Goal: Transaction & Acquisition: Download file/media

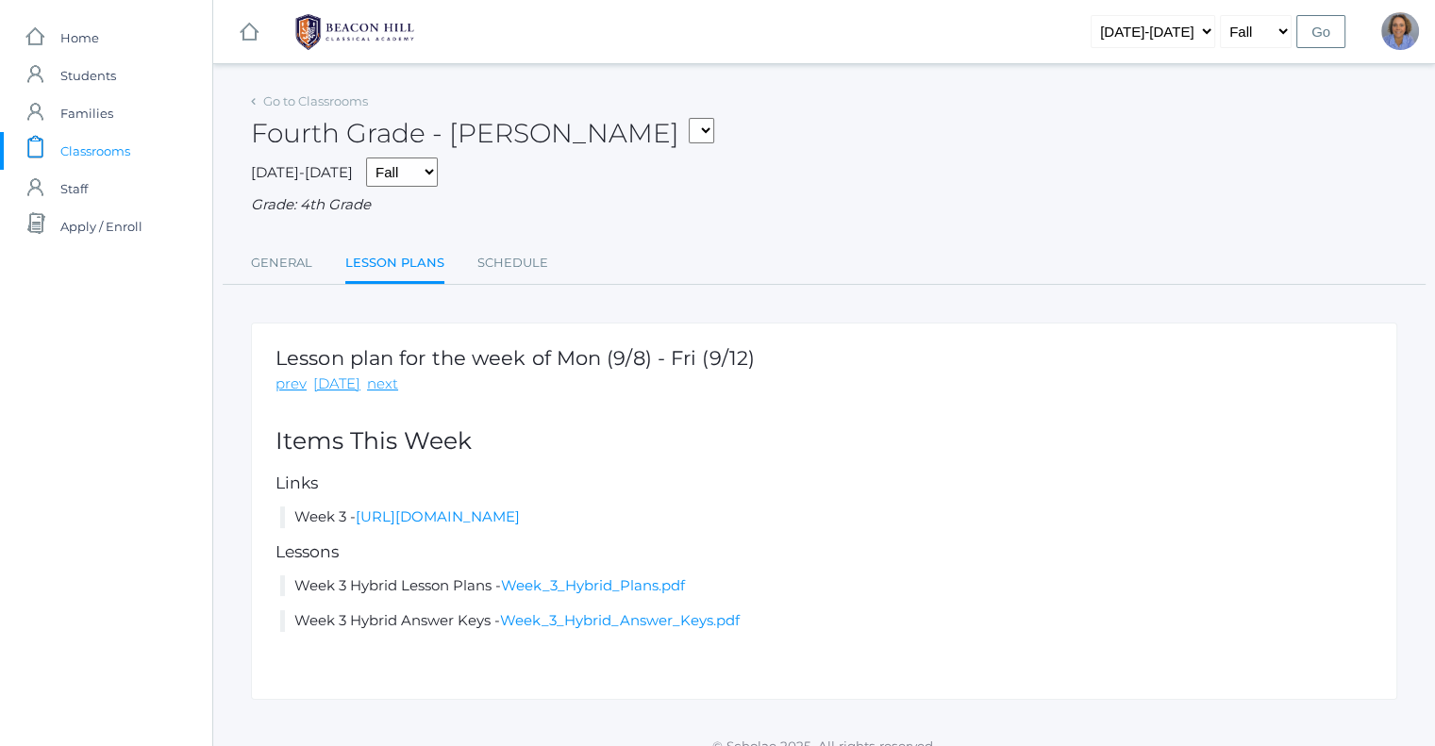
click at [125, 160] on span "Classrooms" at bounding box center [95, 151] width 70 height 38
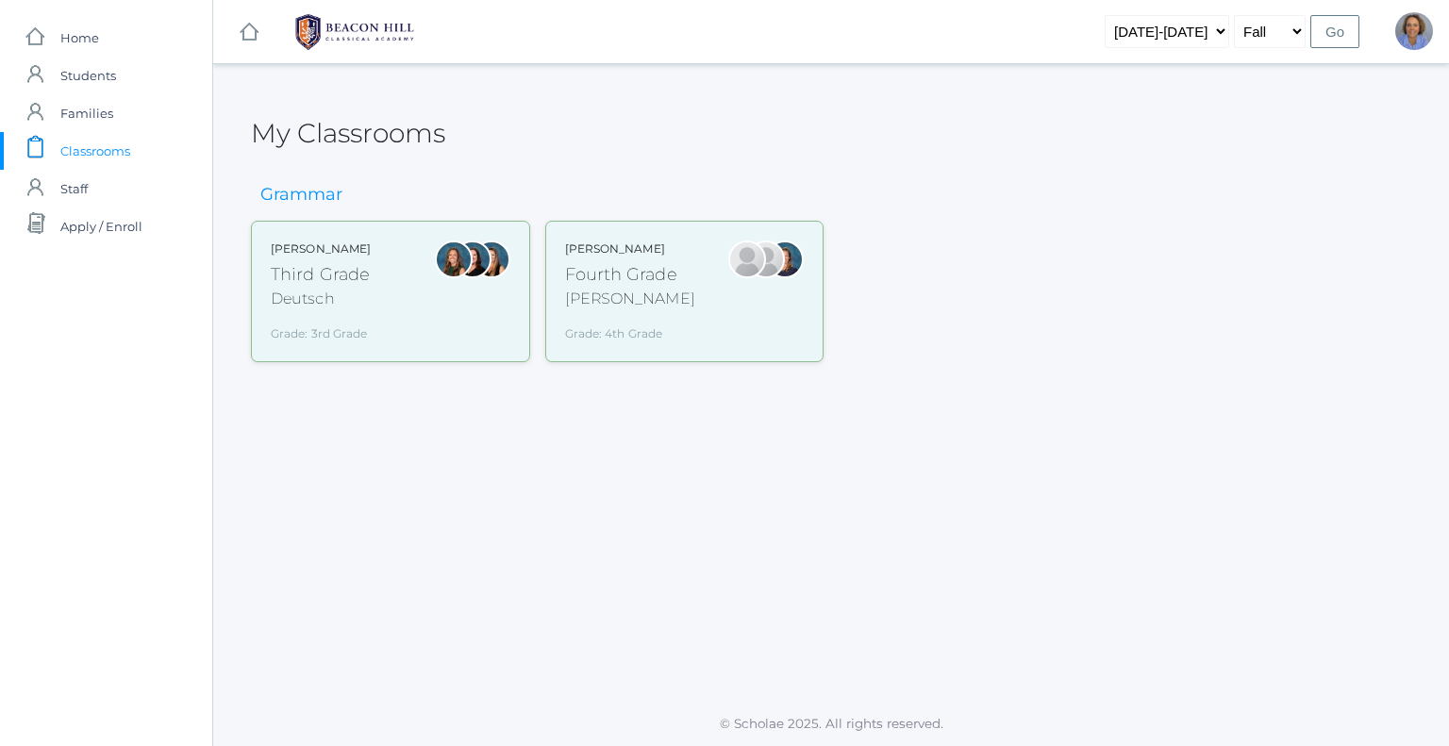
click at [359, 276] on div "Third Grade" at bounding box center [321, 274] width 100 height 25
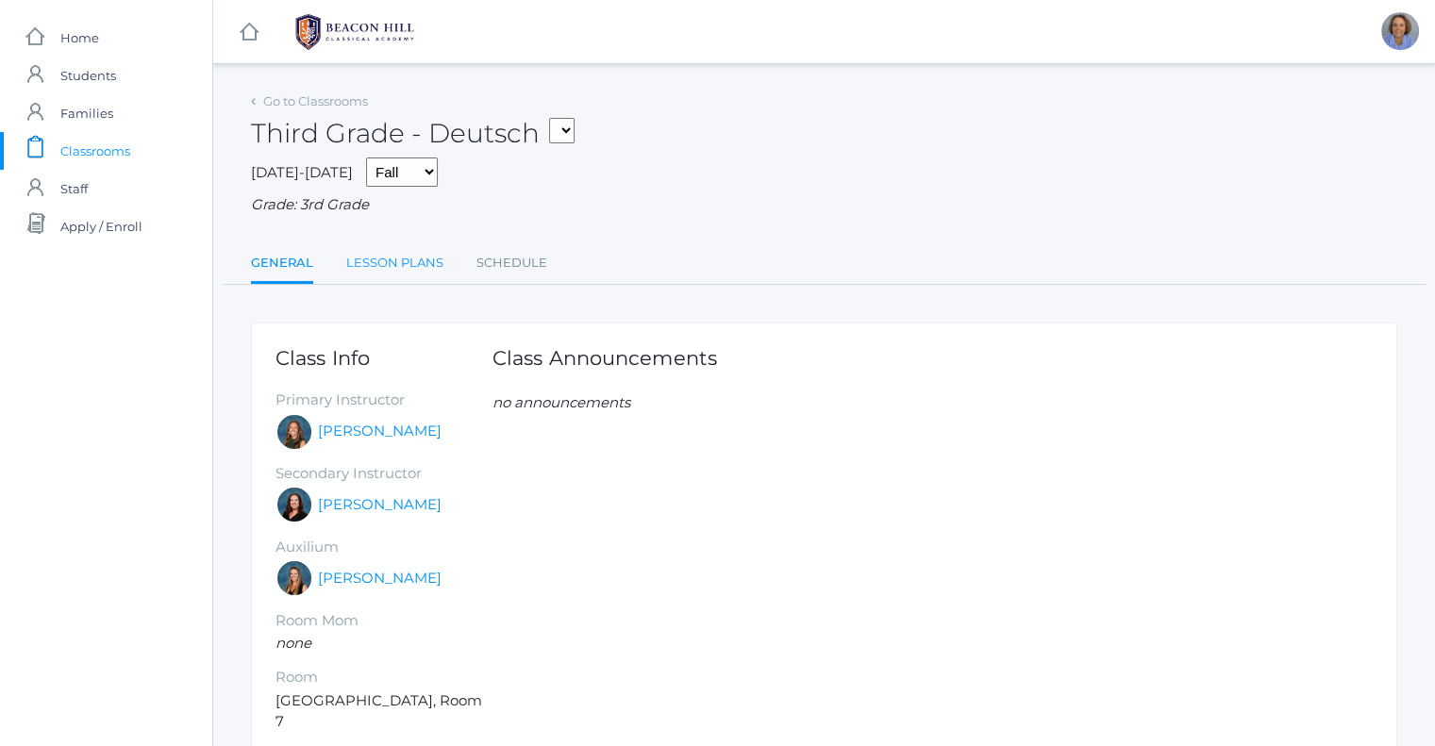
click at [404, 276] on link "Lesson Plans" at bounding box center [394, 263] width 97 height 38
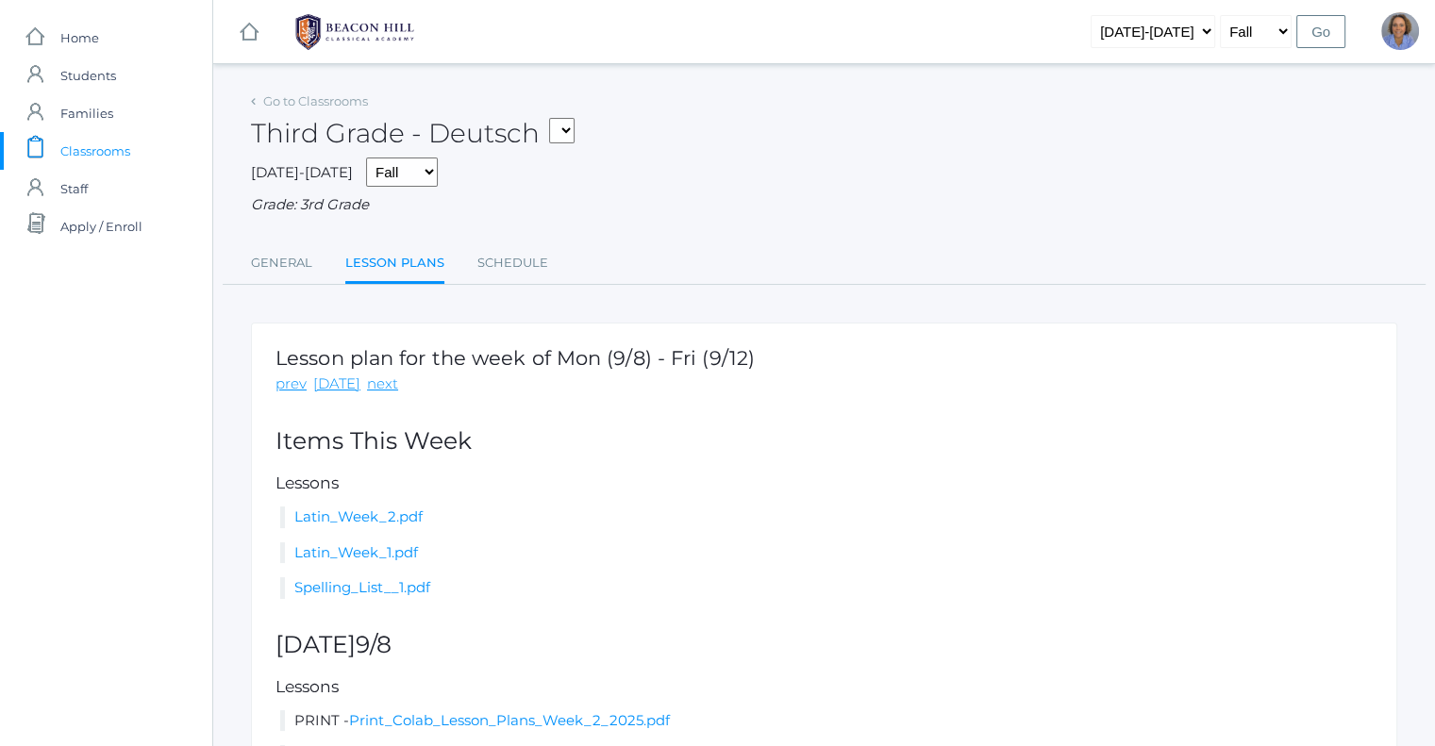
click at [559, 603] on div "Lesson plan for the week of Mon (9/8) - Fri (9/12) prev [DATE] next Items This …" at bounding box center [824, 564] width 1146 height 483
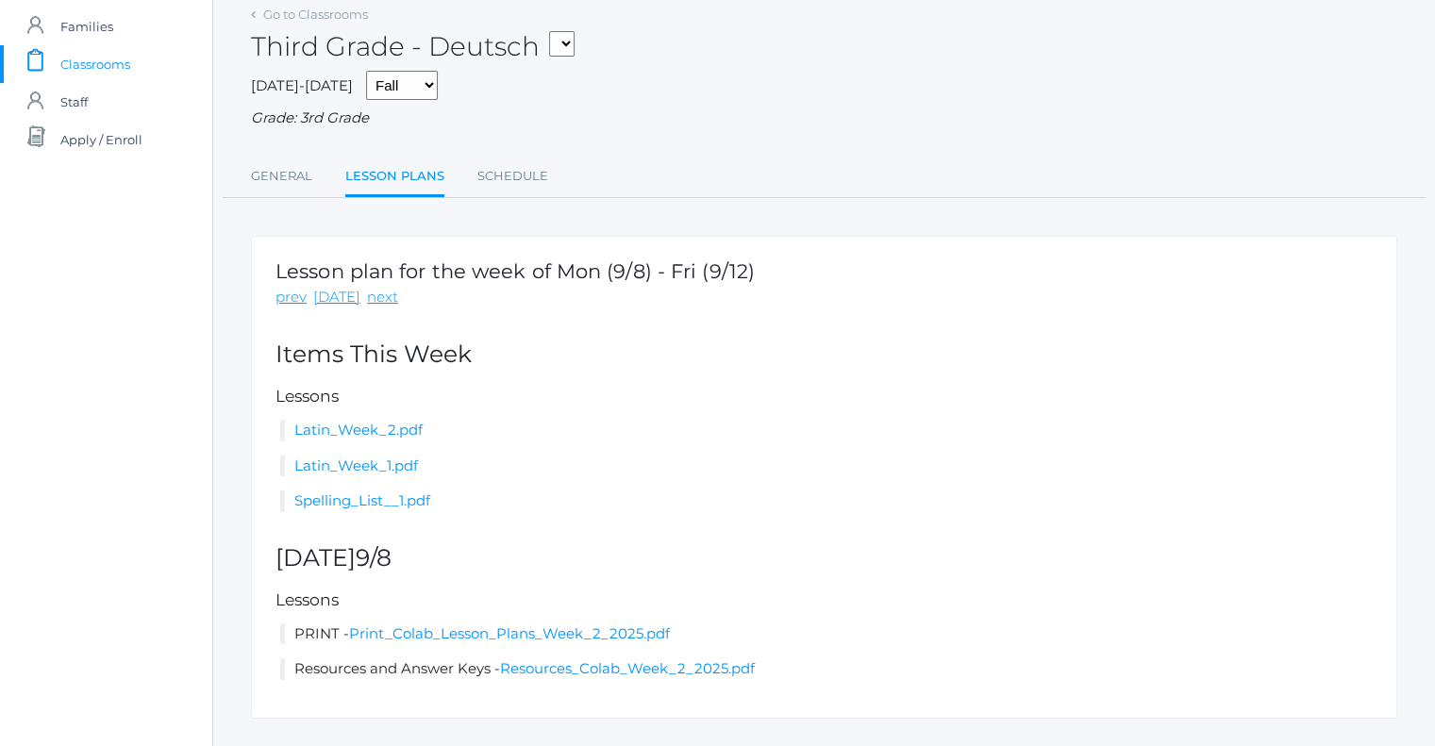
scroll to position [128, 0]
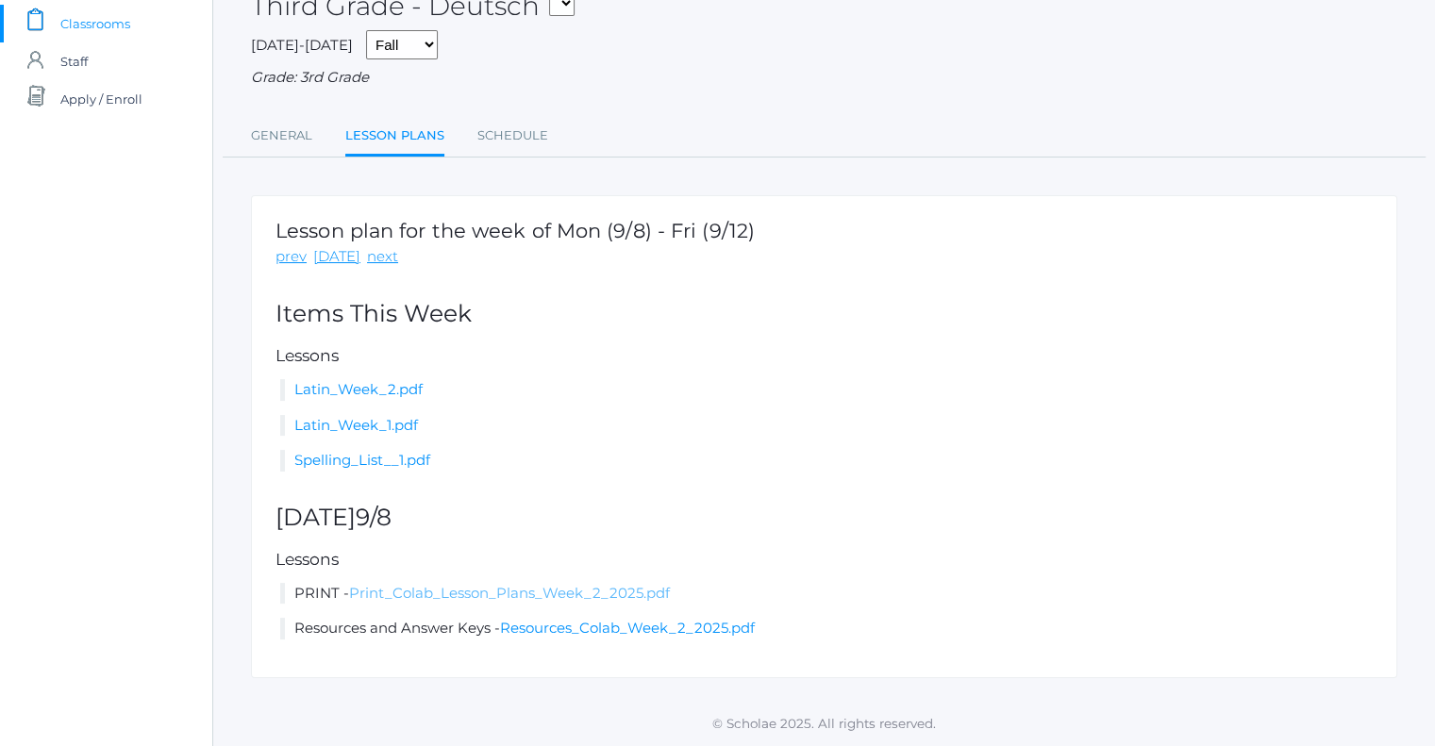
click at [550, 589] on link "Print_Colab_Lesson_Plans_Week_2_2025.pdf" at bounding box center [509, 593] width 321 height 18
click at [475, 588] on link "Print_Colab_Lesson_Plans_Week_2_2025.pdf" at bounding box center [509, 593] width 321 height 18
